Goal: Task Accomplishment & Management: Use online tool/utility

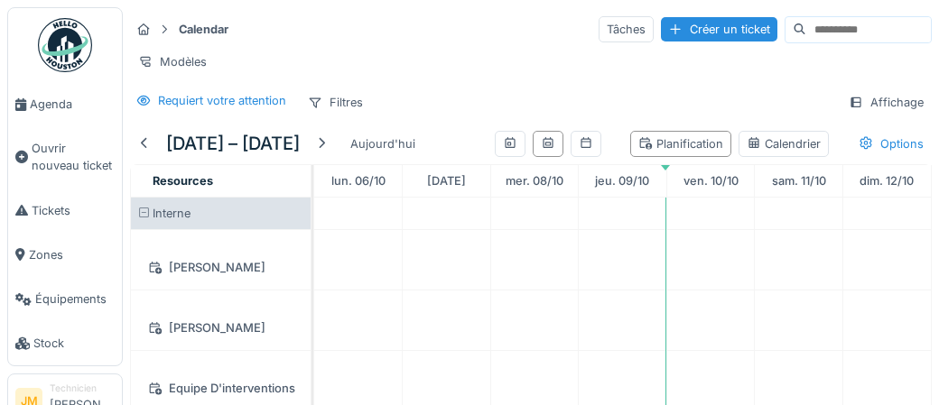
scroll to position [493, 0]
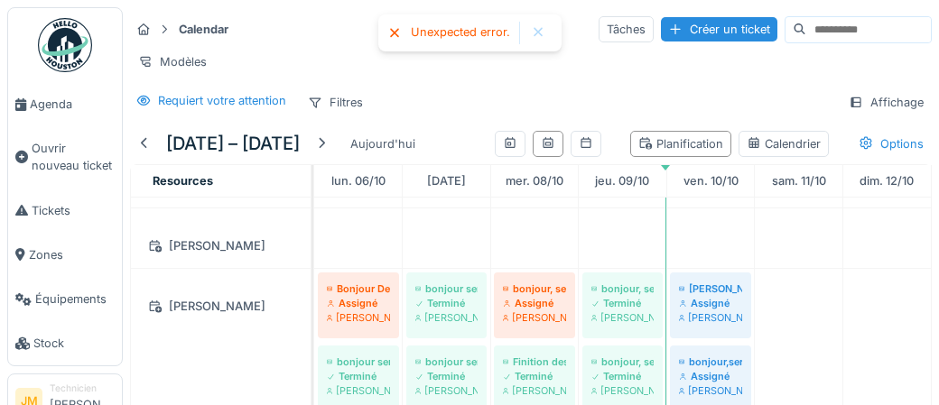
click at [536, 30] on div at bounding box center [538, 32] width 14 height 15
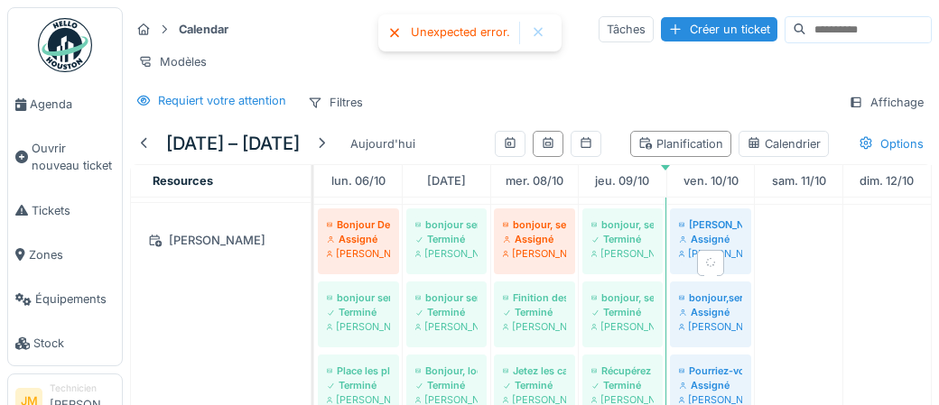
scroll to position [557, 0]
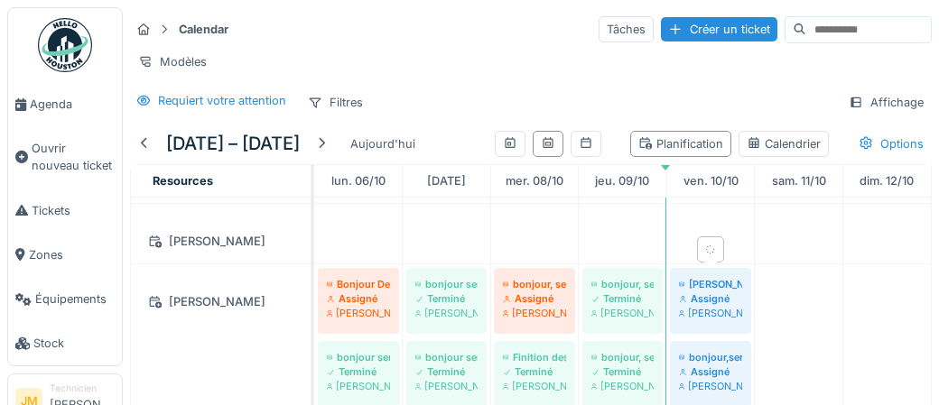
click at [711, 306] on div "[PERSON_NAME]" at bounding box center [710, 313] width 63 height 14
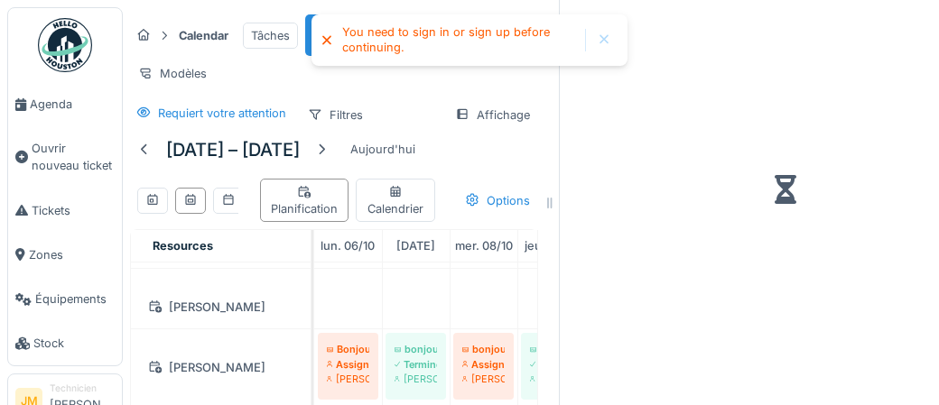
click at [602, 44] on div at bounding box center [604, 40] width 14 height 15
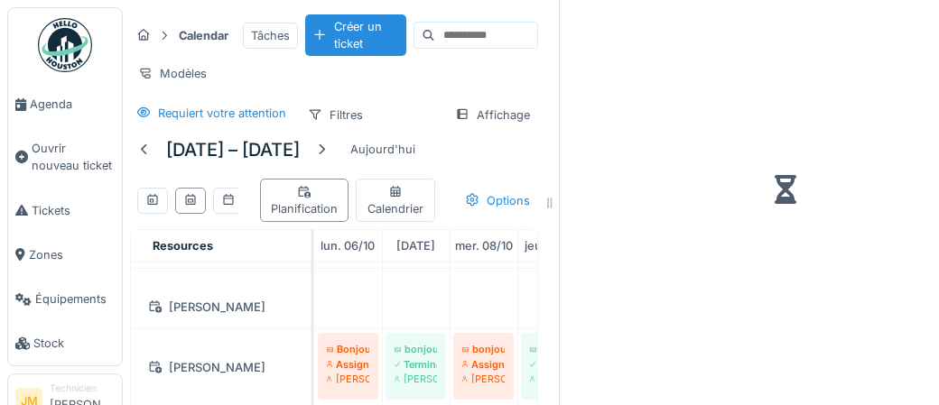
click at [65, 54] on img at bounding box center [65, 45] width 54 height 54
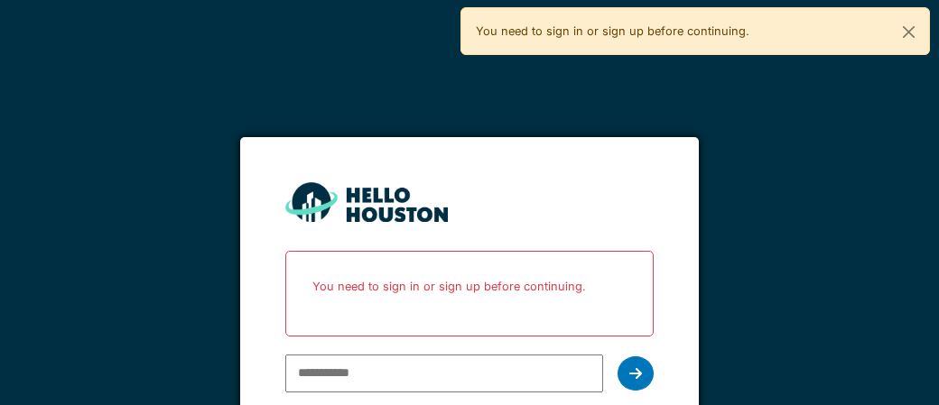
type input "**********"
click at [630, 377] on icon at bounding box center [635, 374] width 13 height 14
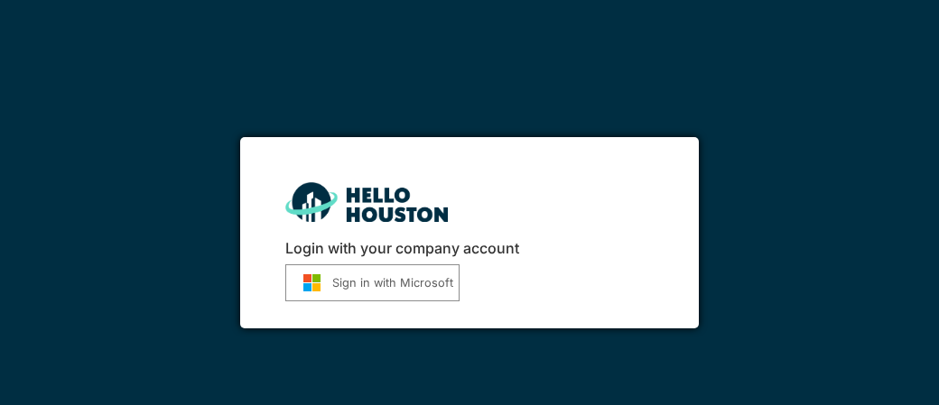
click at [389, 284] on button "Sign in with Microsoft" at bounding box center [372, 283] width 174 height 37
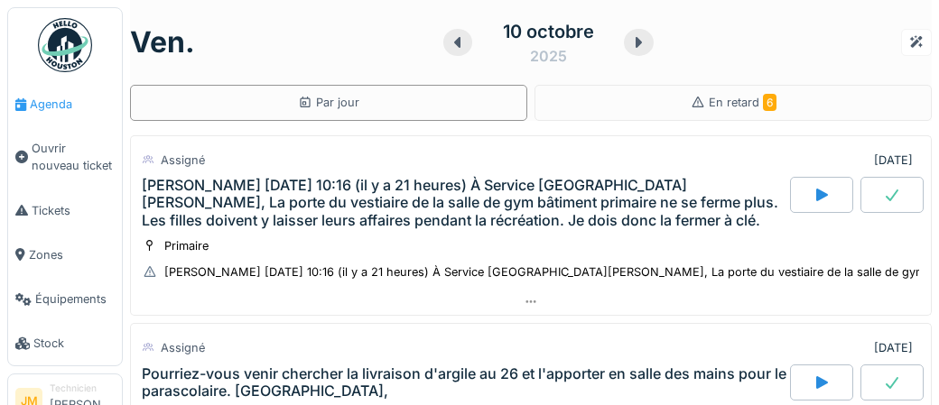
click at [53, 107] on span "Agenda" at bounding box center [72, 104] width 85 height 17
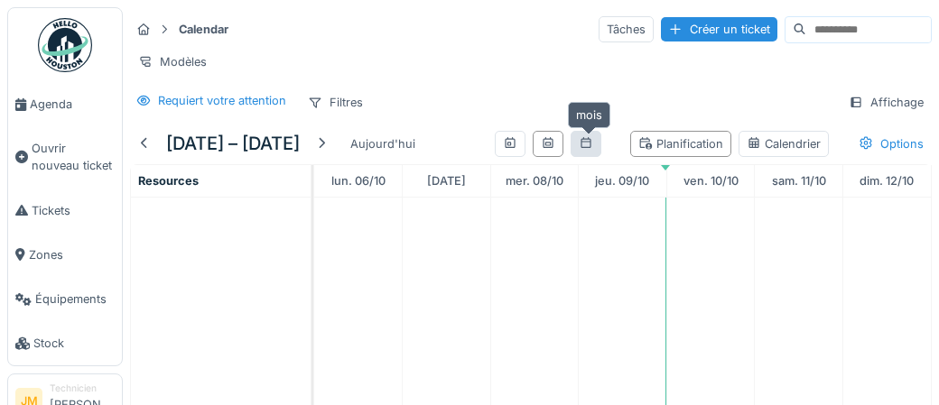
click at [590, 146] on div at bounding box center [586, 143] width 14 height 17
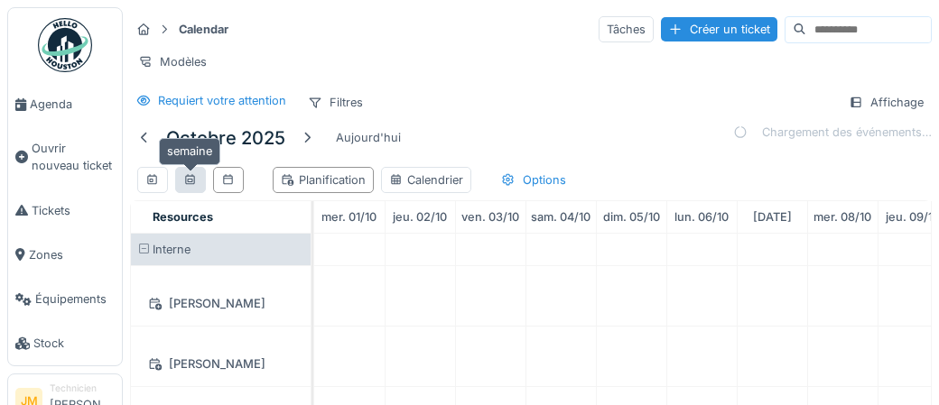
click at [186, 179] on icon at bounding box center [190, 180] width 14 height 12
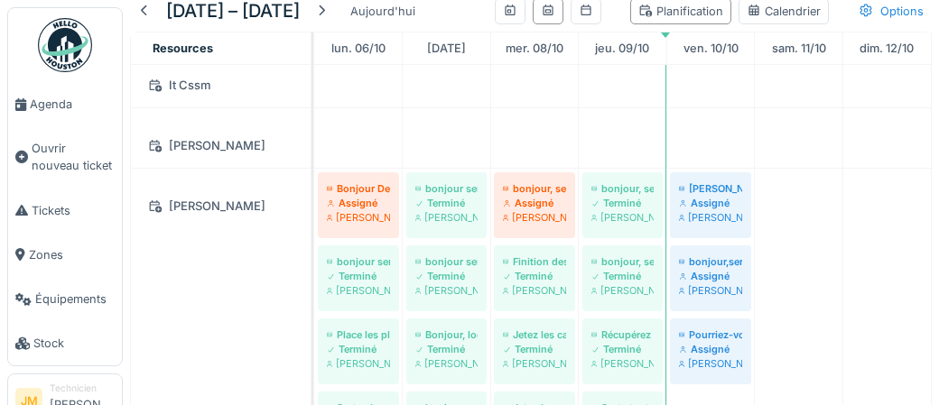
scroll to position [483, 0]
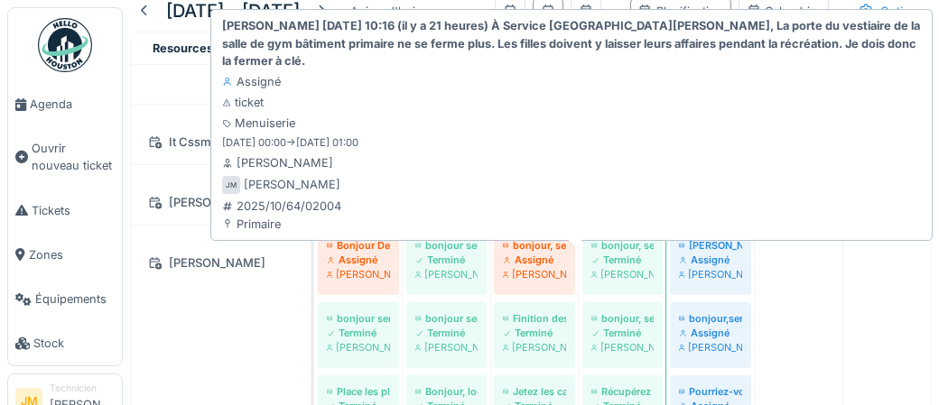
click at [709, 257] on div "Assigné" at bounding box center [710, 260] width 63 height 14
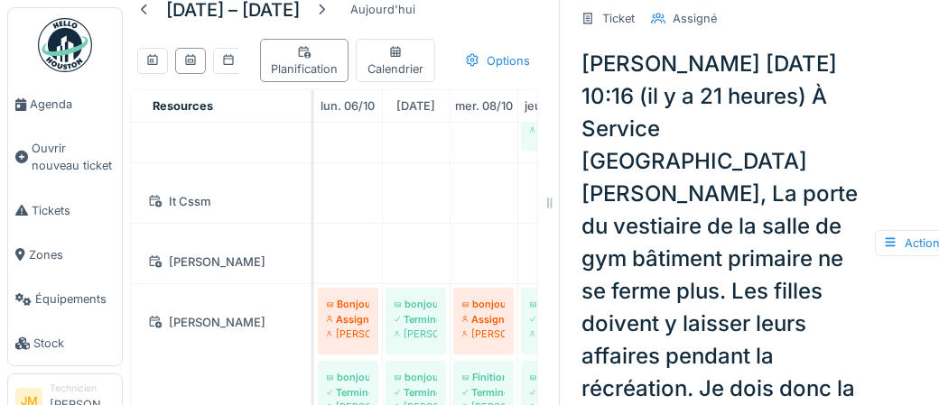
scroll to position [171, 0]
click at [44, 111] on span "Agenda" at bounding box center [72, 104] width 85 height 17
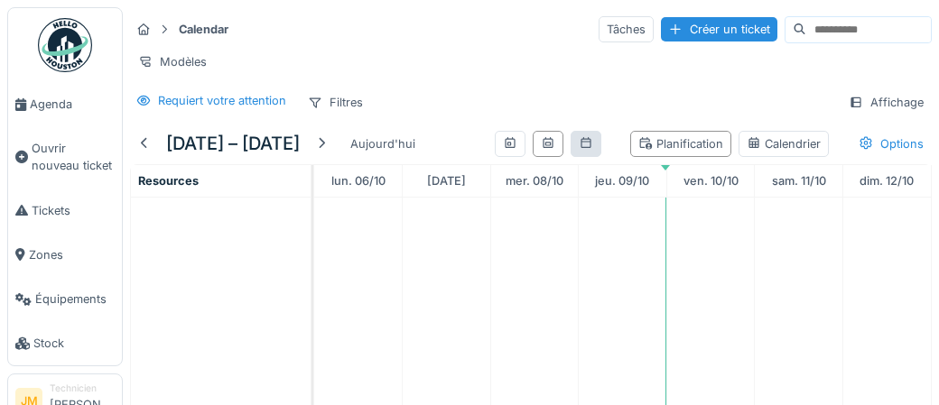
click at [576, 143] on div at bounding box center [586, 144] width 31 height 26
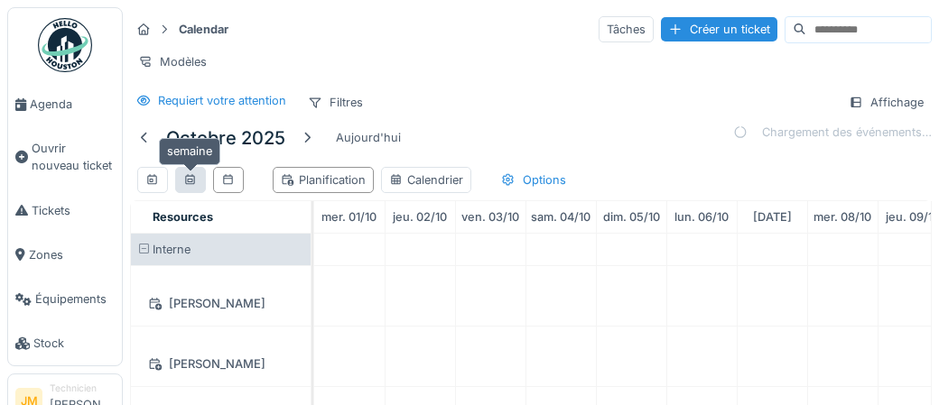
click at [187, 179] on icon at bounding box center [190, 179] width 10 height 11
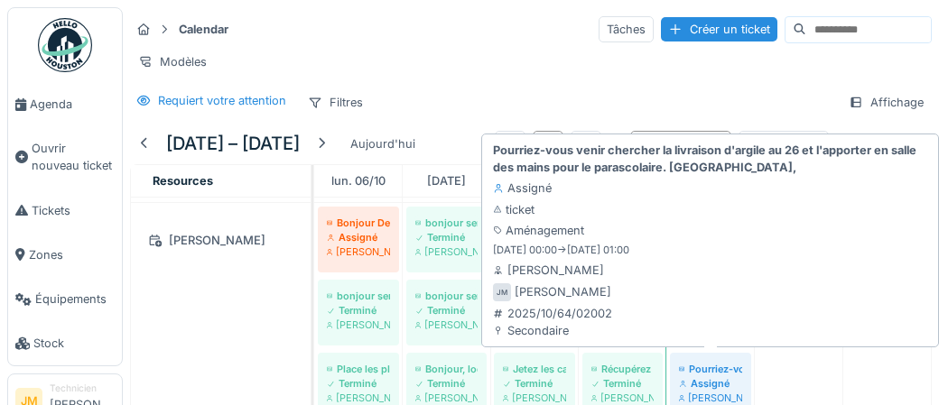
click at [704, 391] on div "[PERSON_NAME]" at bounding box center [710, 398] width 63 height 14
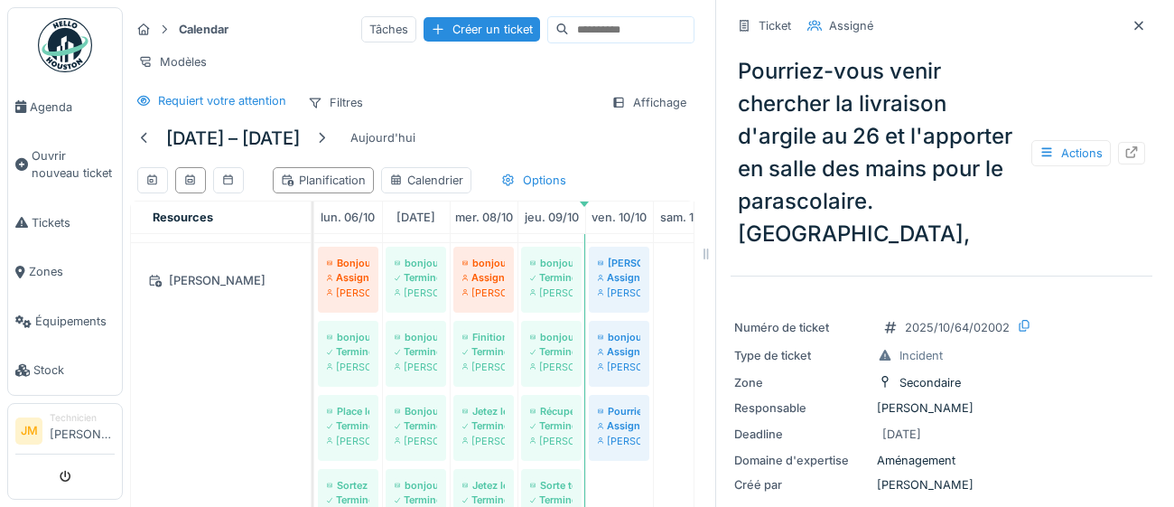
scroll to position [558, 0]
click at [938, 146] on icon at bounding box center [1132, 152] width 12 height 12
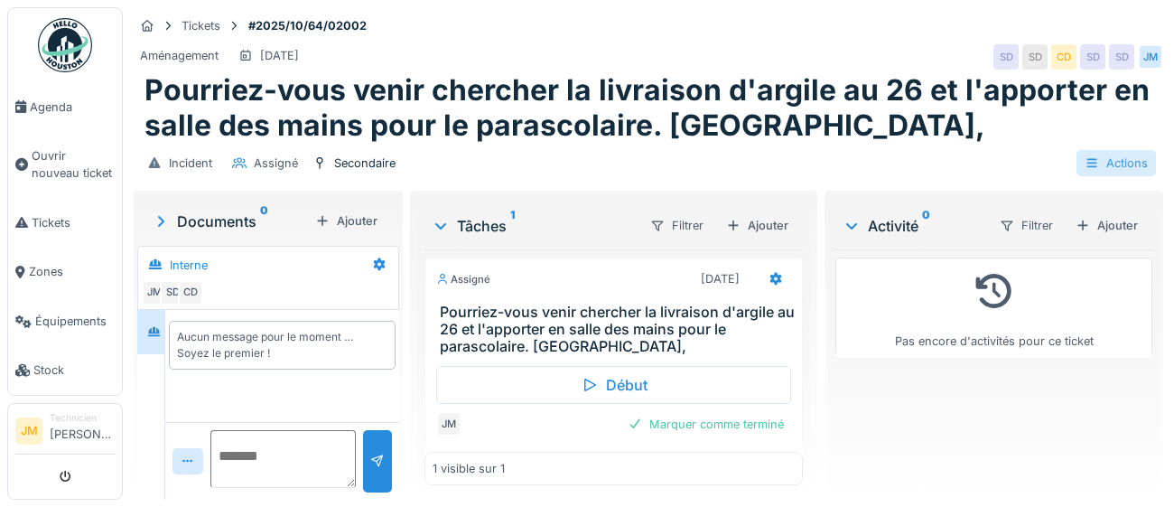
click at [1108, 161] on div "Actions" at bounding box center [1116, 163] width 79 height 26
click at [1128, 166] on div "Actions" at bounding box center [1116, 163] width 79 height 26
click at [1118, 232] on div "Ajouter" at bounding box center [1106, 225] width 77 height 24
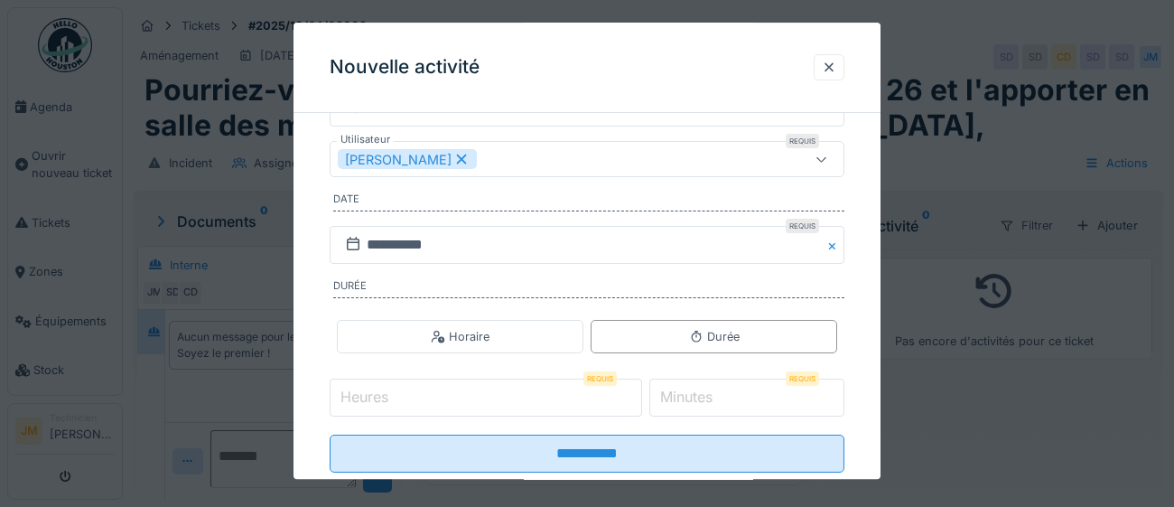
scroll to position [291, 0]
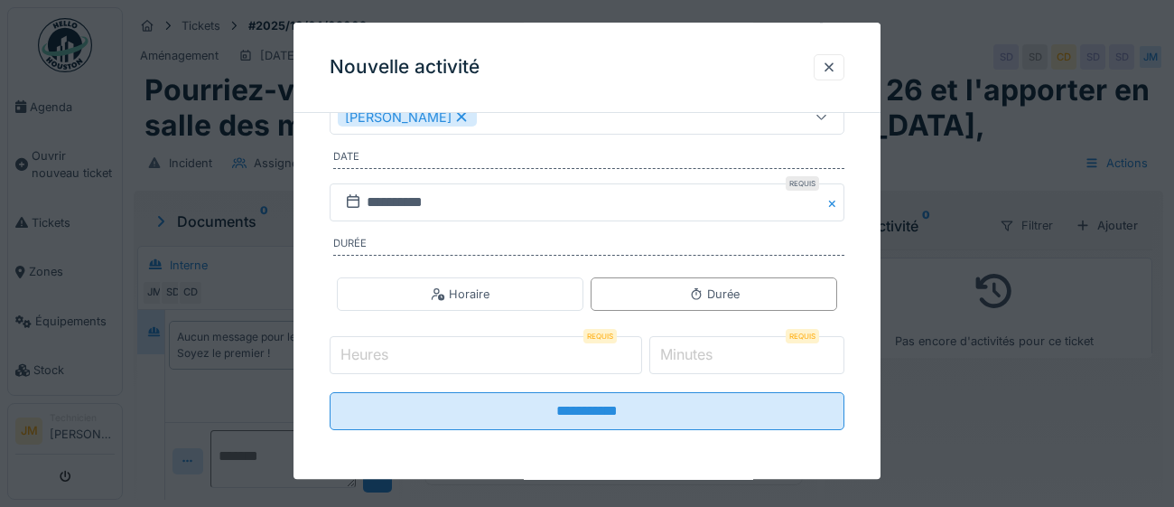
click at [475, 351] on input "Heures" at bounding box center [486, 356] width 312 height 38
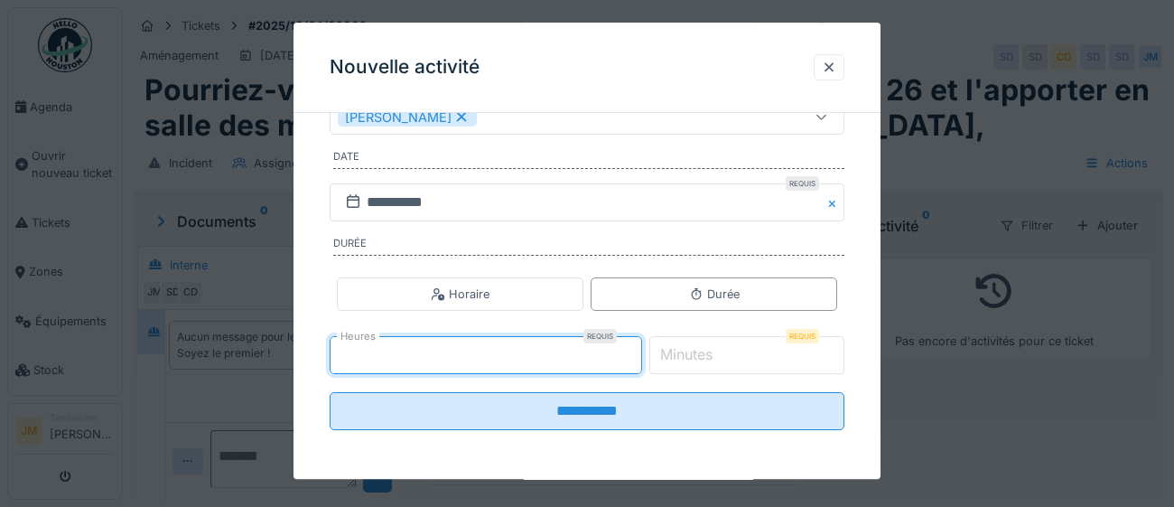
type input "*"
click at [679, 353] on label "Minutes" at bounding box center [687, 355] width 60 height 22
click at [679, 353] on input "*" at bounding box center [747, 356] width 196 height 38
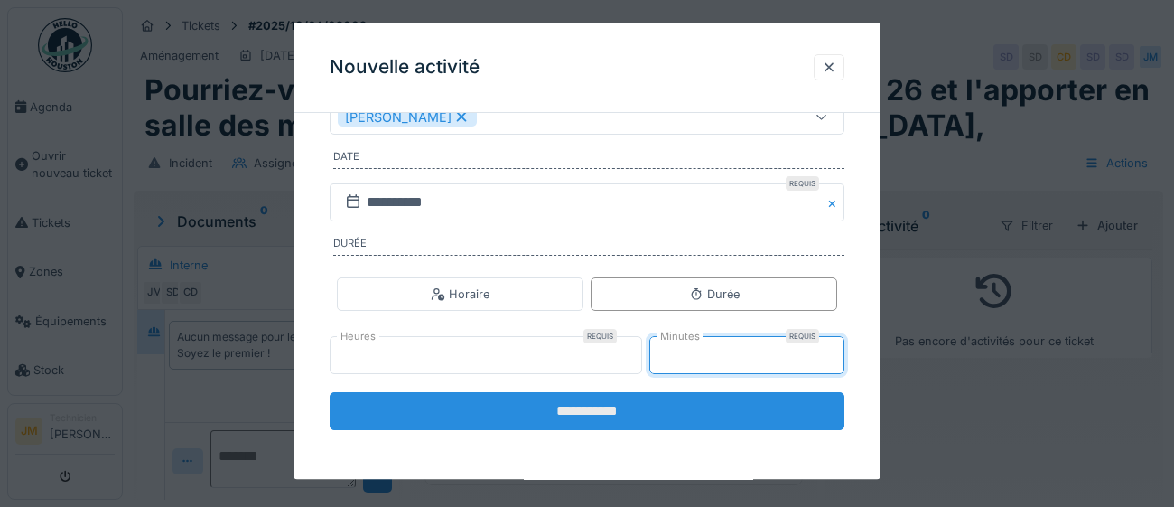
type input "**"
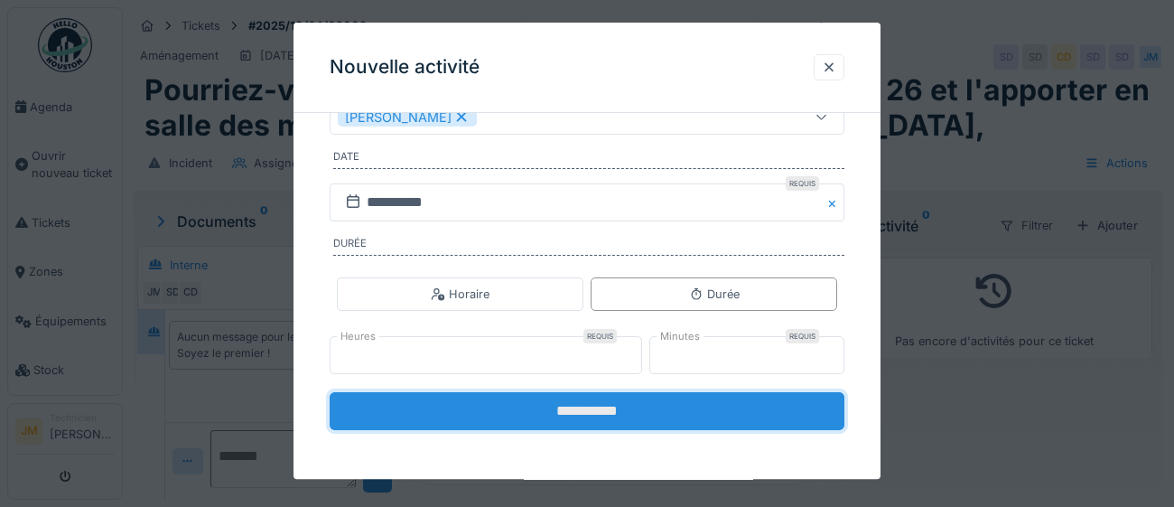
click at [625, 415] on input "**********" at bounding box center [587, 412] width 515 height 38
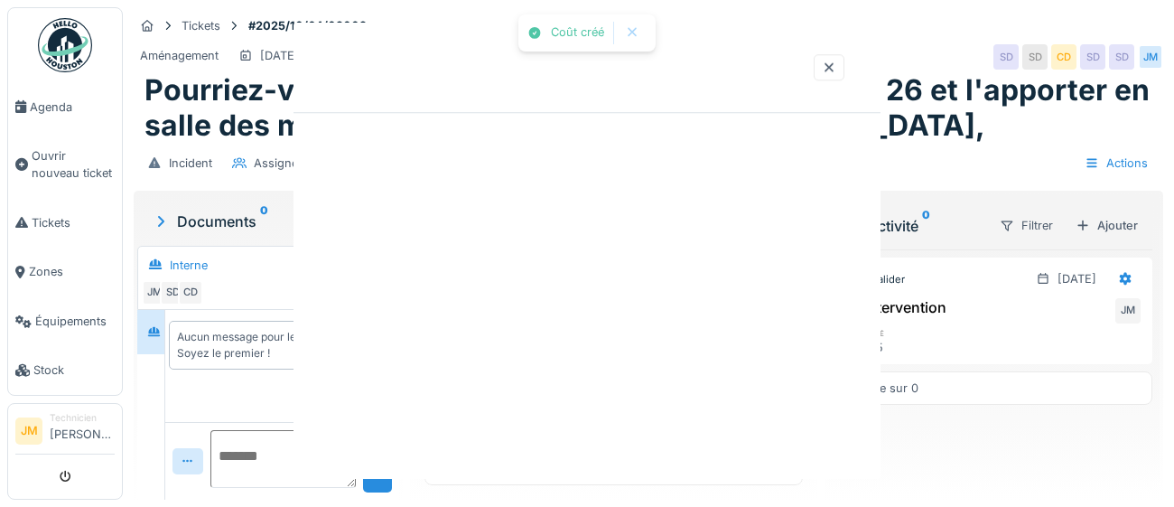
scroll to position [0, 0]
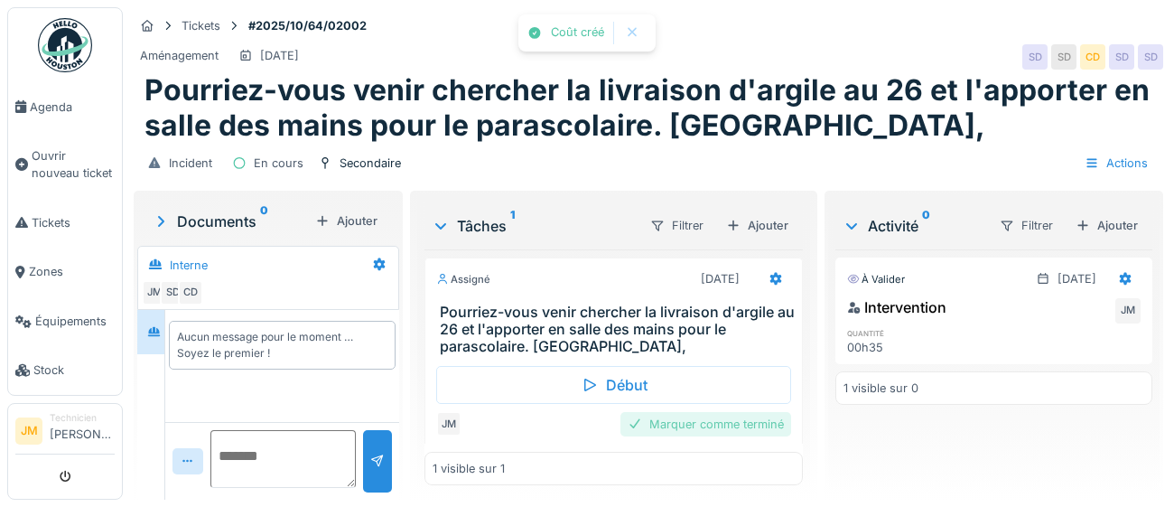
click at [684, 426] on div "Marquer comme terminé" at bounding box center [705, 424] width 171 height 24
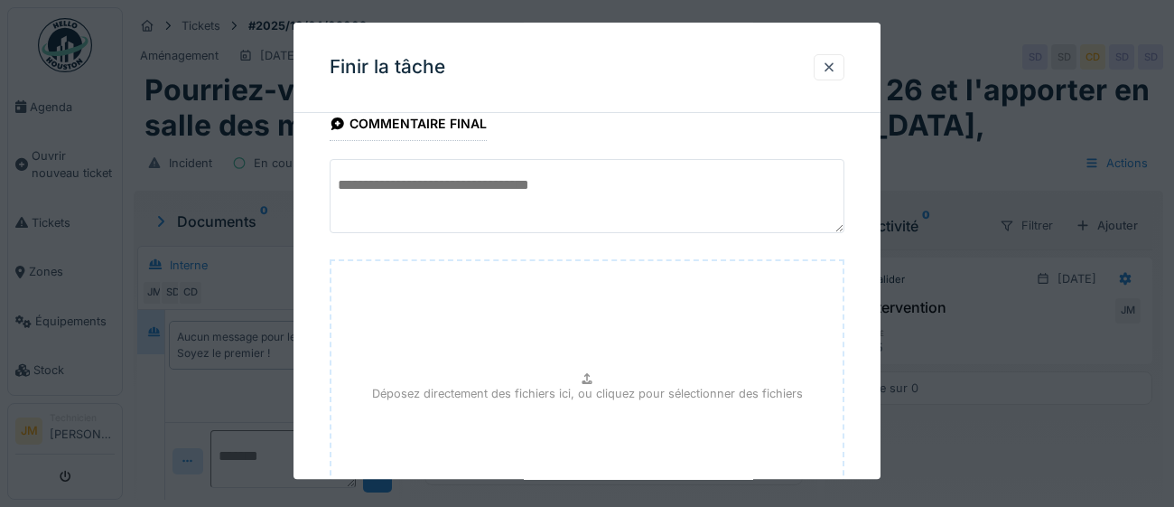
scroll to position [204, 0]
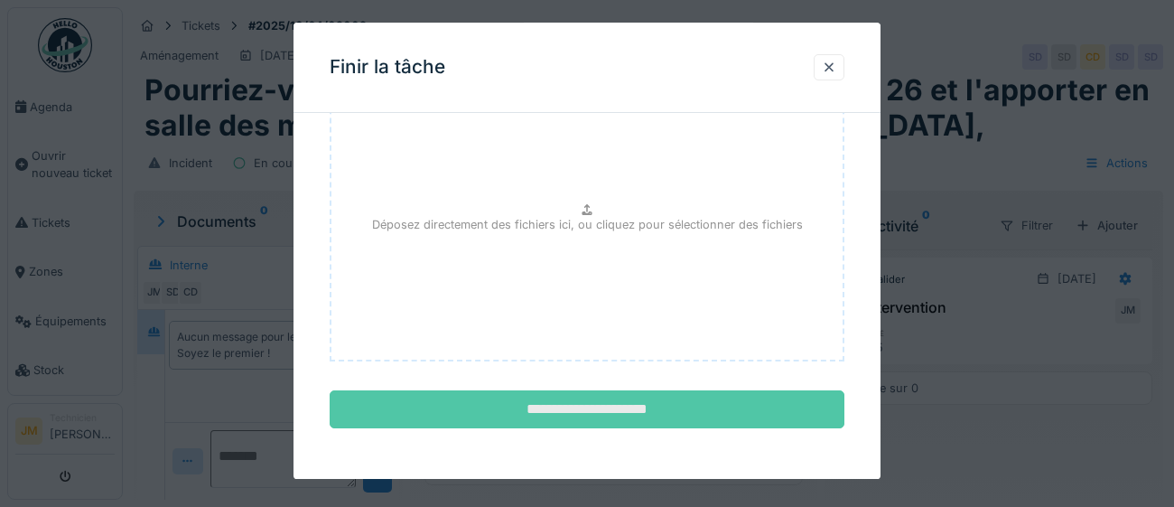
click at [629, 409] on input "**********" at bounding box center [587, 410] width 515 height 38
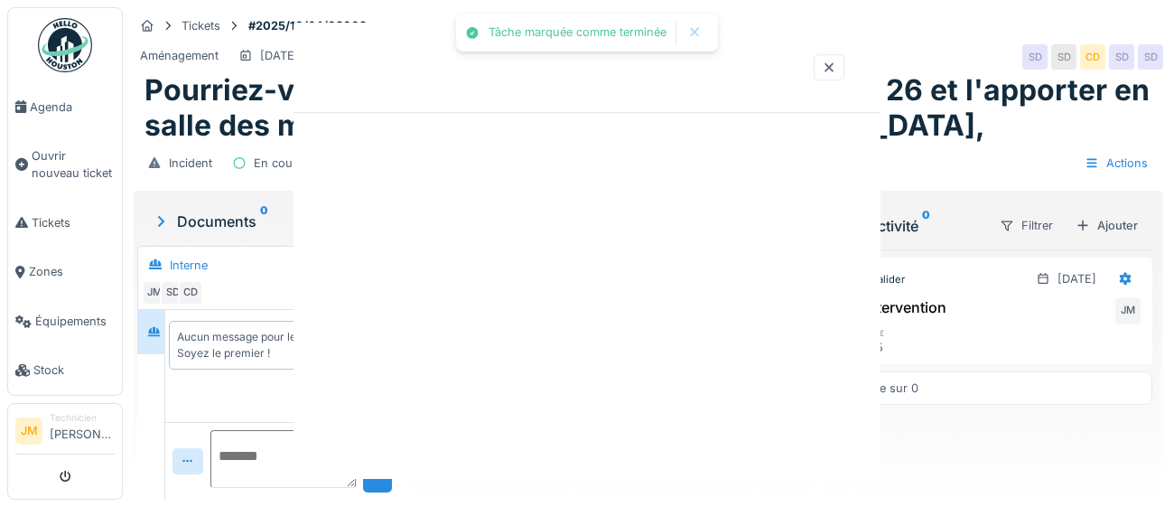
scroll to position [0, 0]
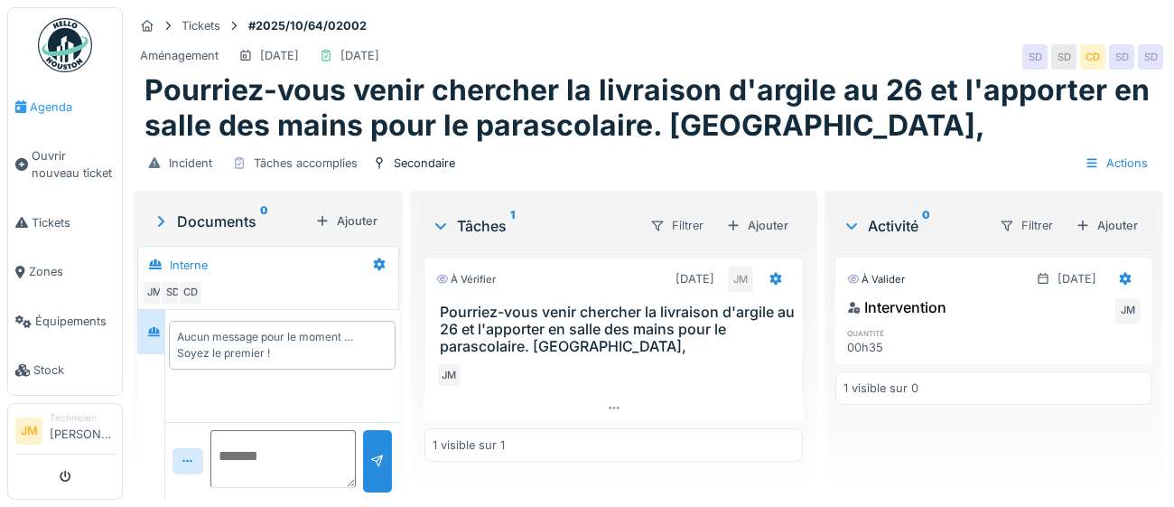
click at [52, 114] on span "Agenda" at bounding box center [72, 106] width 85 height 17
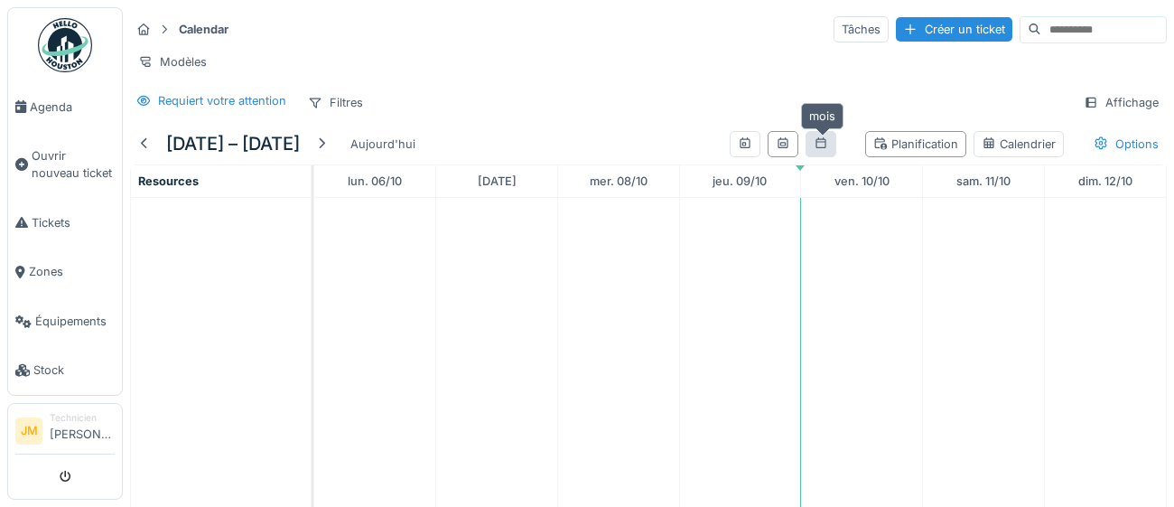
click at [825, 147] on icon at bounding box center [821, 143] width 14 height 12
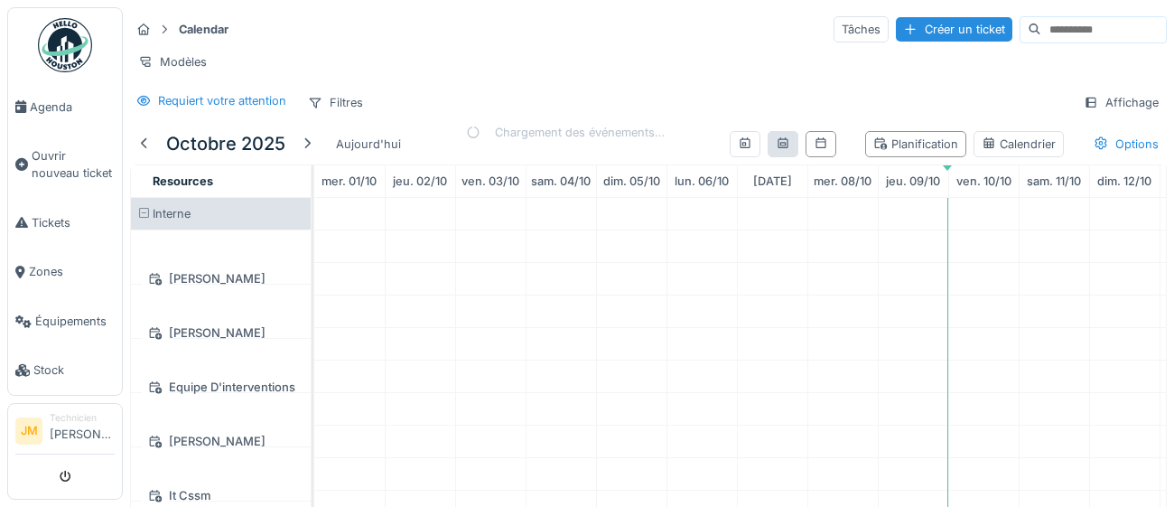
click at [781, 142] on icon at bounding box center [783, 143] width 14 height 12
